Goal: Navigation & Orientation: Find specific page/section

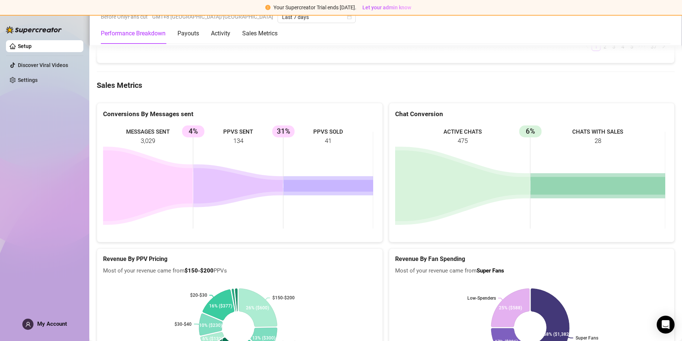
scroll to position [1008, 0]
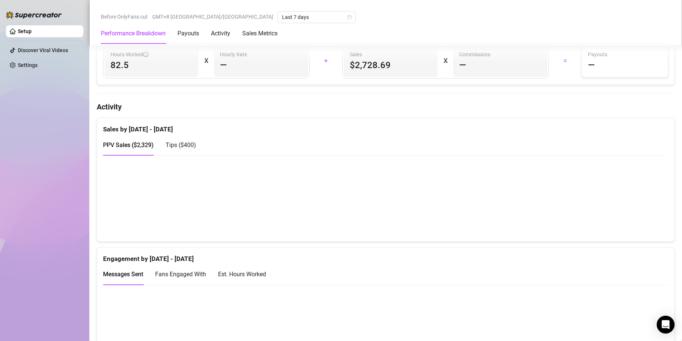
scroll to position [335, 0]
